Goal: Check status

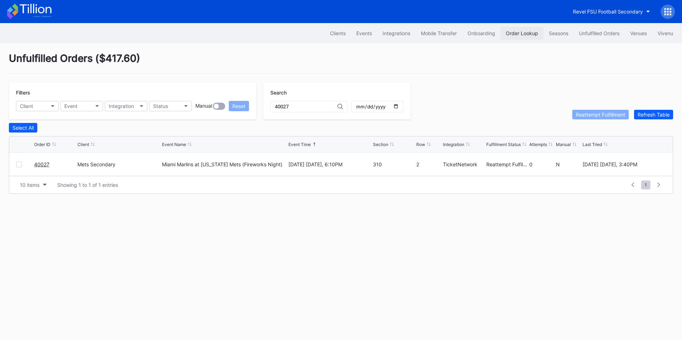
click at [525, 30] on div "Order Lookup" at bounding box center [522, 33] width 32 height 6
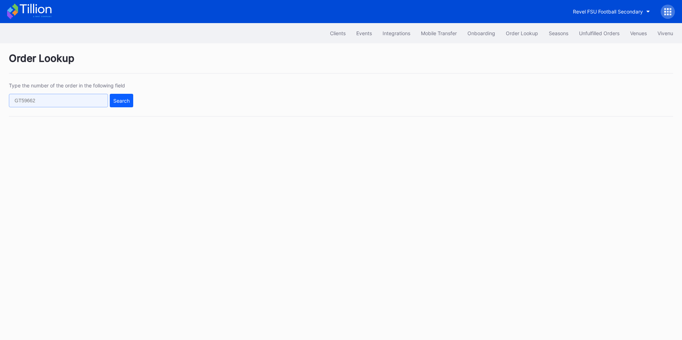
click at [71, 100] on input "text" at bounding box center [58, 100] width 99 height 13
paste input "2E9JOLUGQ8"
type input "2E9JOLUGQ8"
click at [124, 103] on div "Search" at bounding box center [121, 101] width 16 height 6
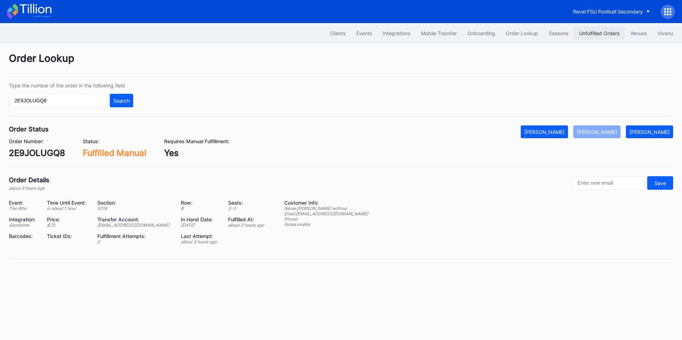
click at [586, 31] on div "Unfulfilled Orders" at bounding box center [599, 33] width 40 height 6
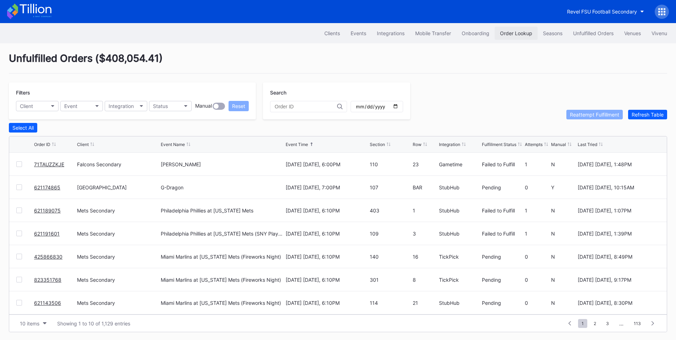
click at [520, 32] on div "Order Lookup" at bounding box center [516, 33] width 32 height 6
